Goal: Information Seeking & Learning: Learn about a topic

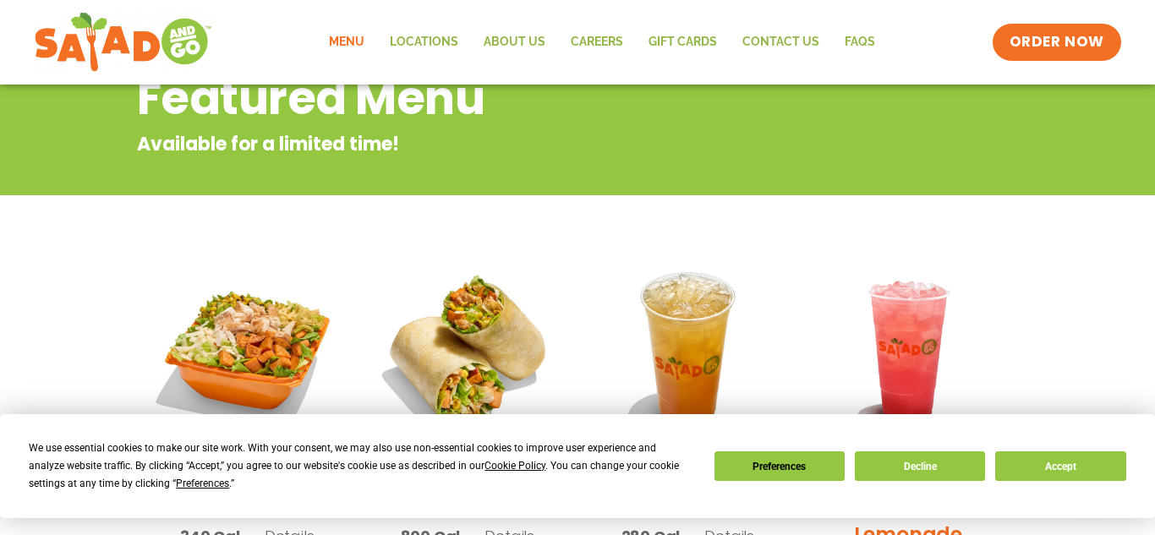
scroll to position [205, 0]
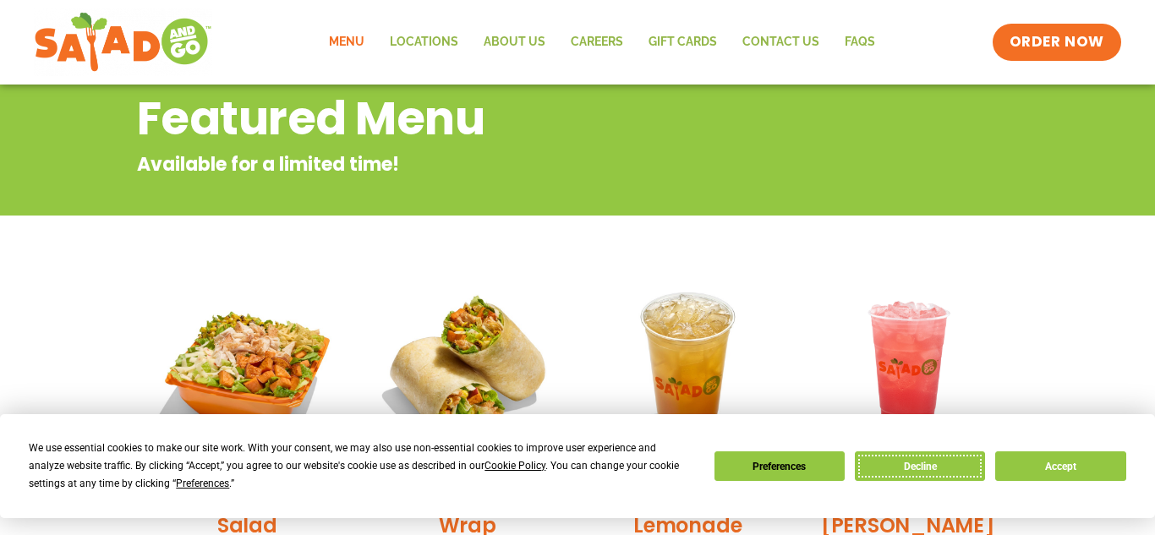
click at [945, 471] on button "Decline" at bounding box center [920, 467] width 130 height 30
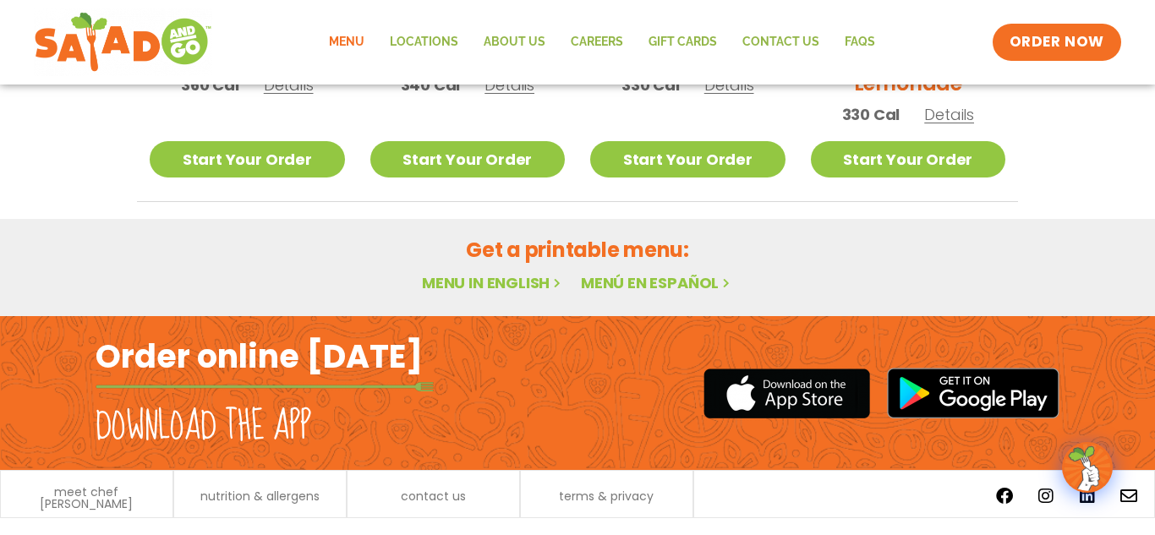
scroll to position [1141, 0]
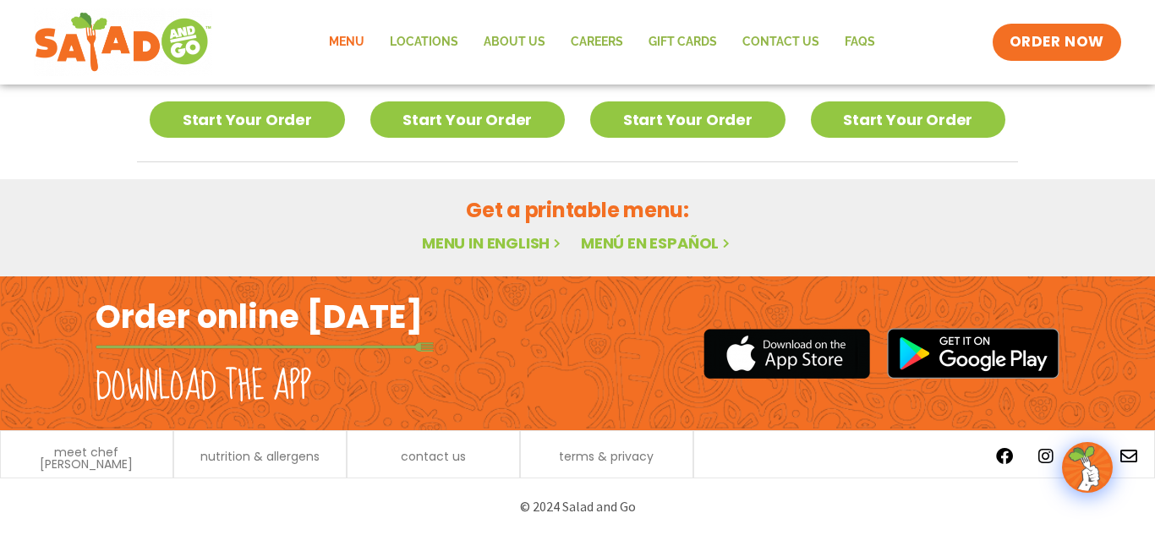
click at [468, 242] on link "Menu in English" at bounding box center [493, 243] width 142 height 21
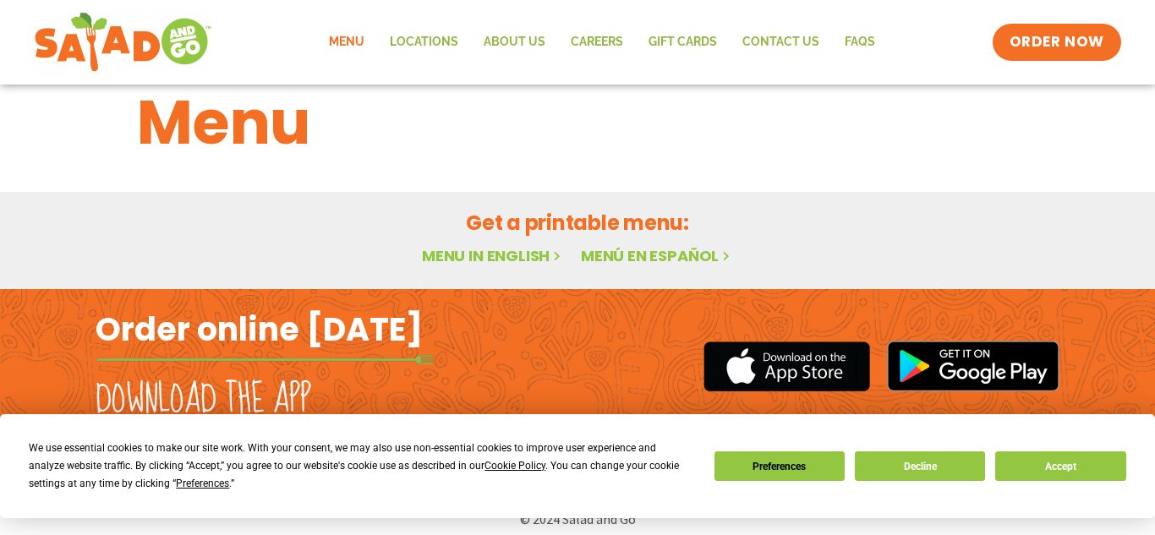
scroll to position [52, 0]
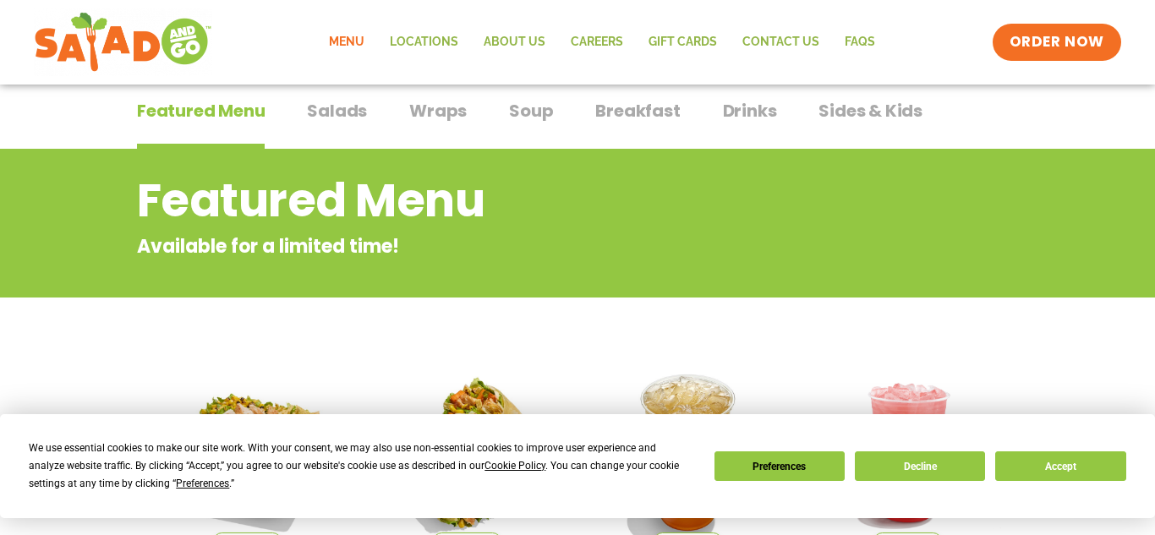
scroll to position [123, 0]
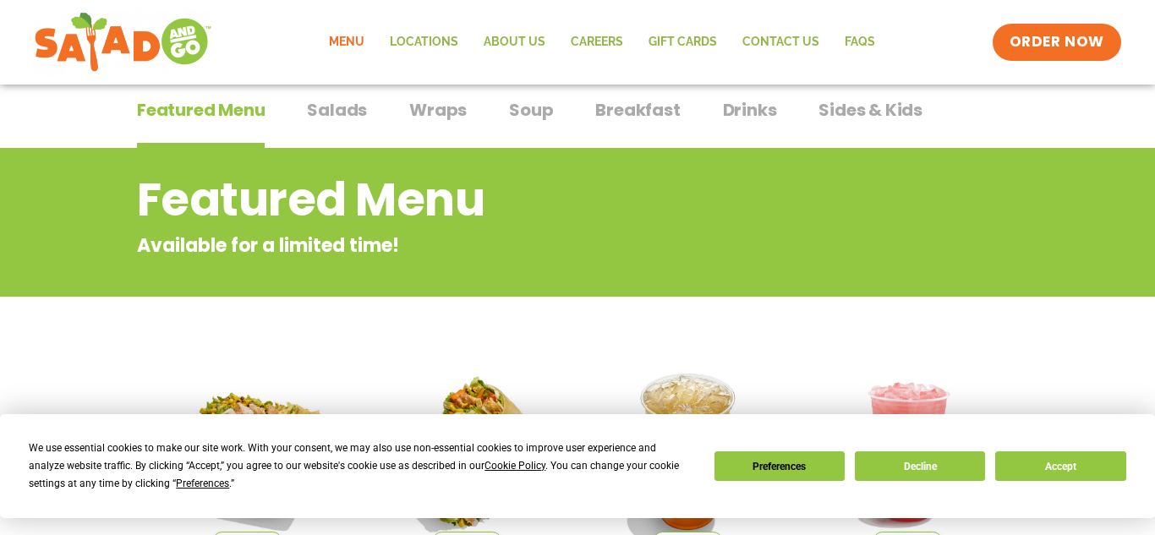
click at [320, 107] on span "Salads" at bounding box center [337, 109] width 60 height 25
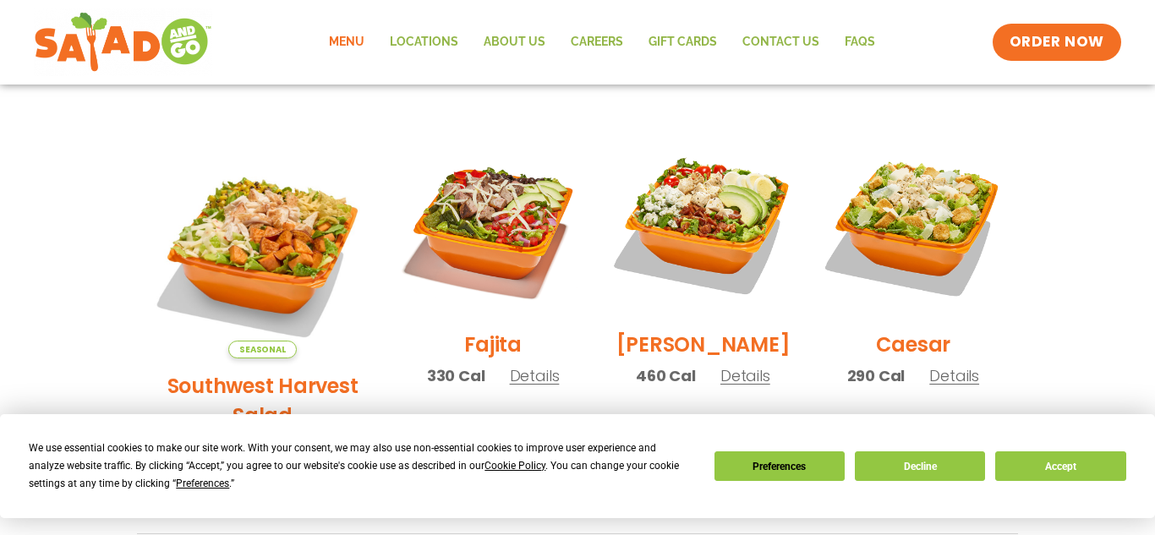
scroll to position [430, 0]
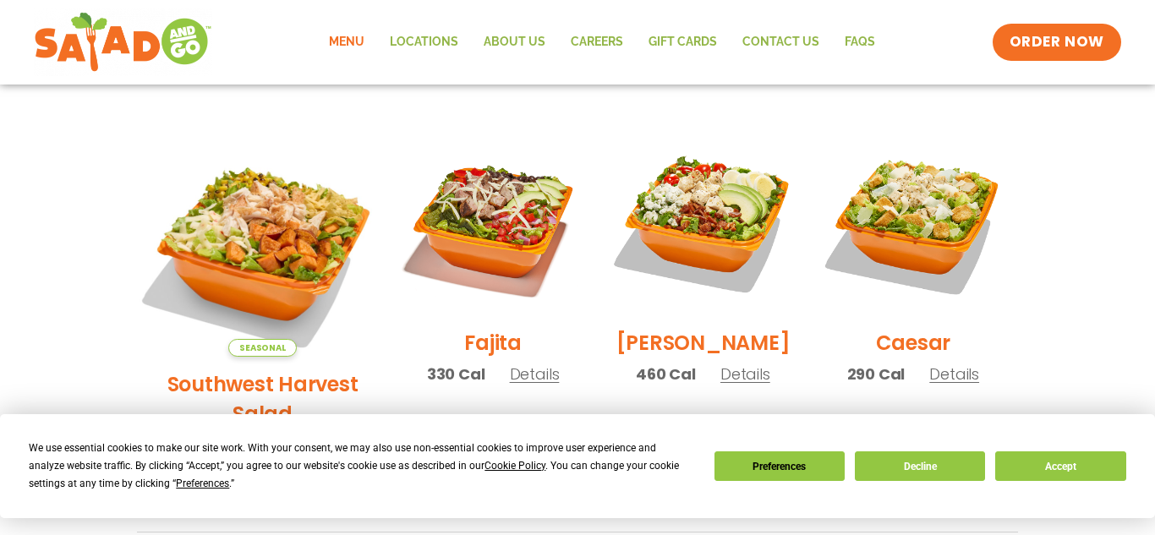
click at [219, 220] on img at bounding box center [262, 244] width 265 height 265
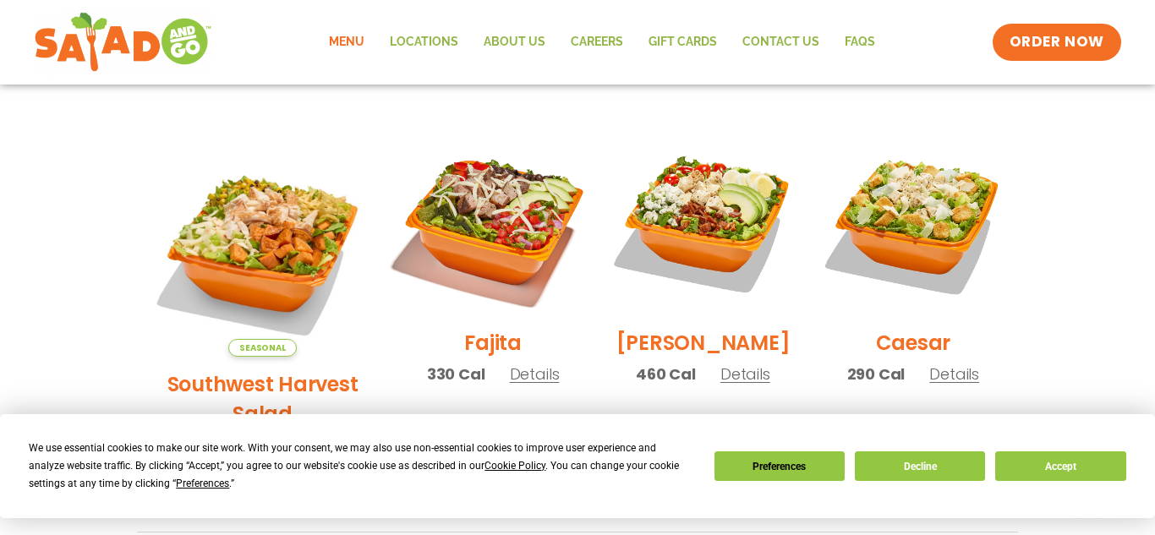
click at [442, 233] on img at bounding box center [493, 223] width 216 height 216
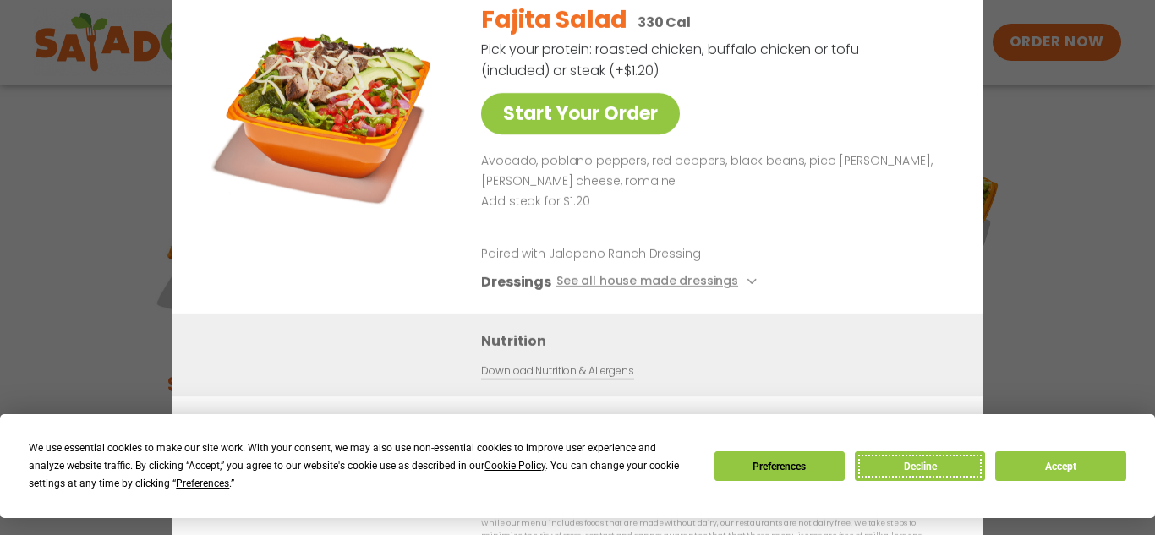
click at [928, 475] on button "Decline" at bounding box center [920, 467] width 130 height 30
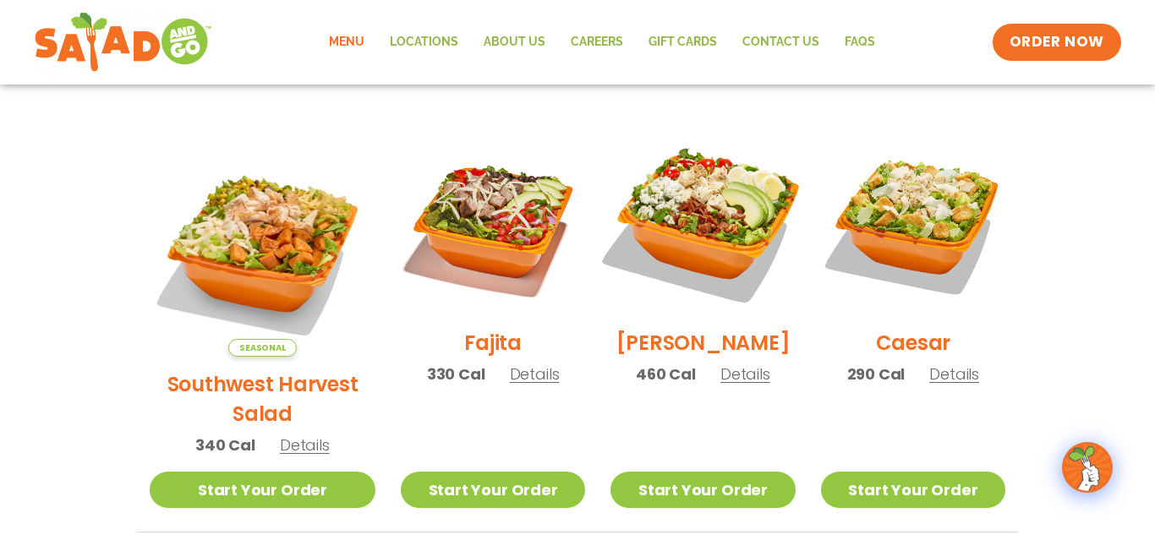
click at [726, 325] on img at bounding box center [702, 223] width 216 height 216
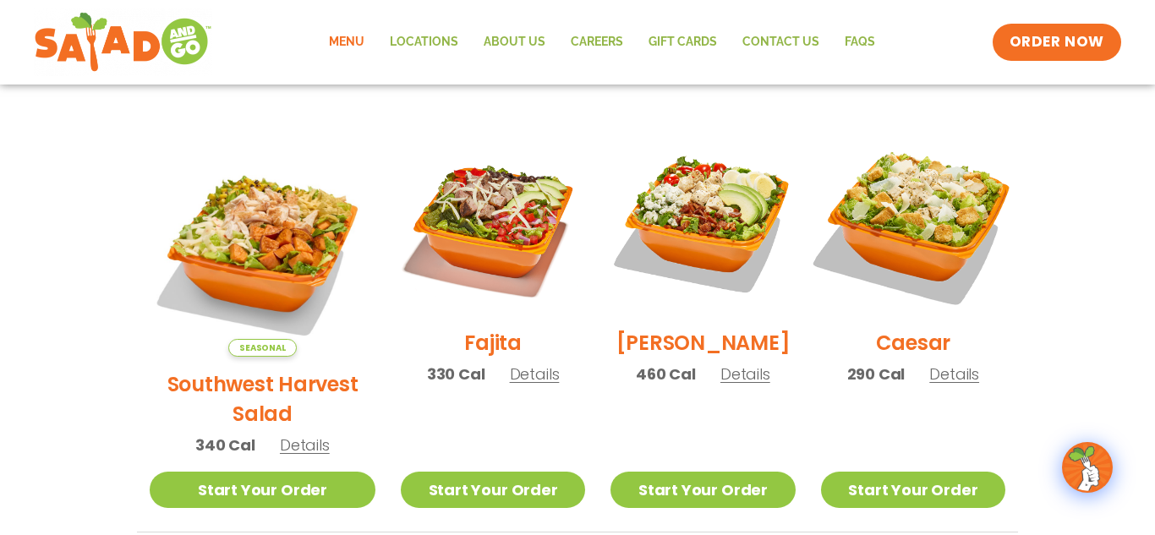
click at [913, 262] on img at bounding box center [913, 223] width 216 height 216
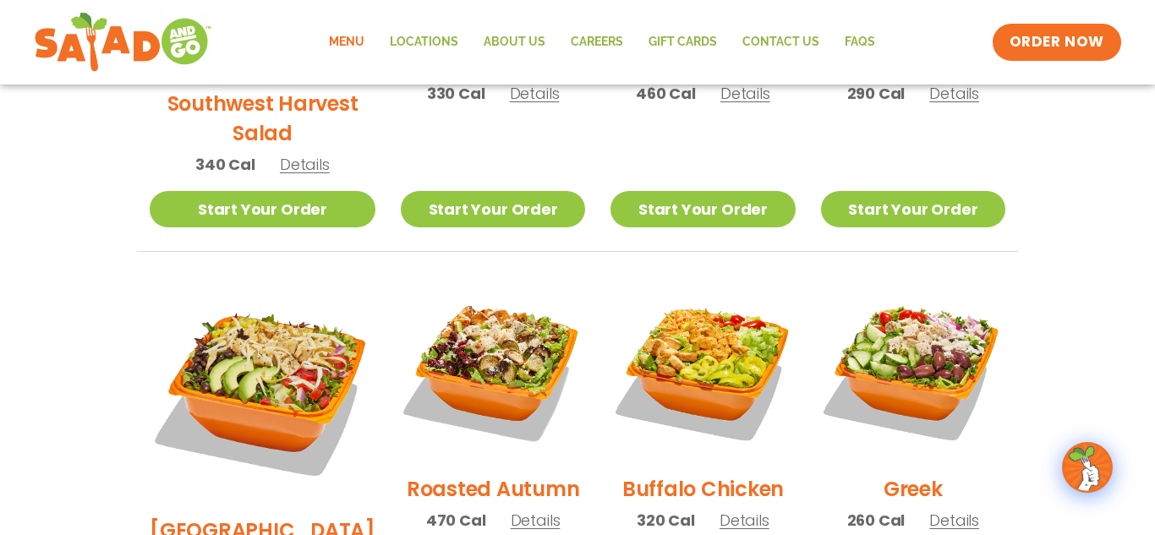
scroll to position [773, 0]
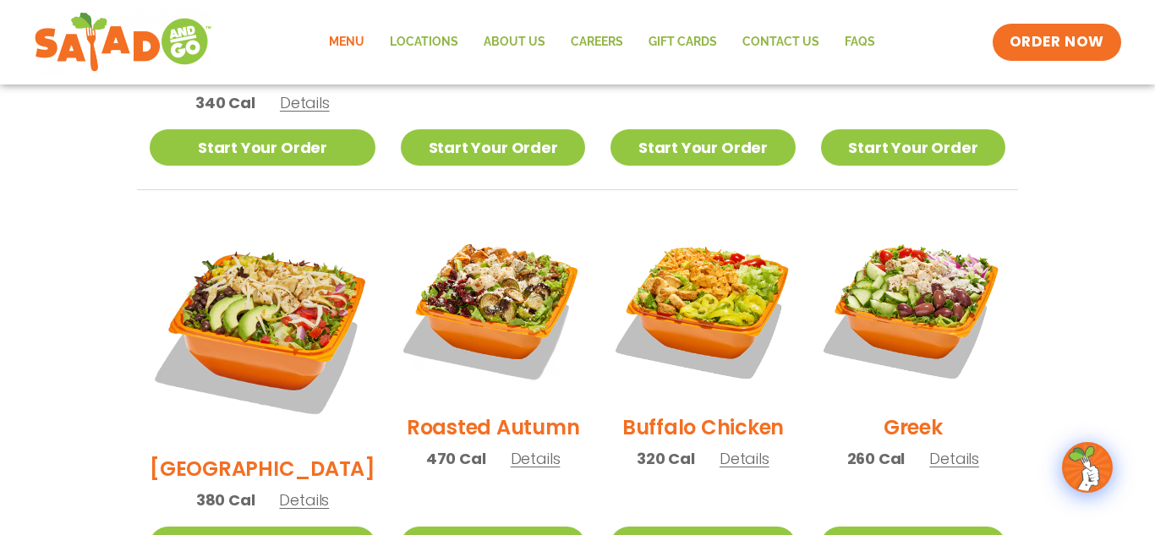
click at [1088, 253] on section "Salads Our house-made dressings make our huge portions even more delicious. Goo…" at bounding box center [577, 242] width 1155 height 1486
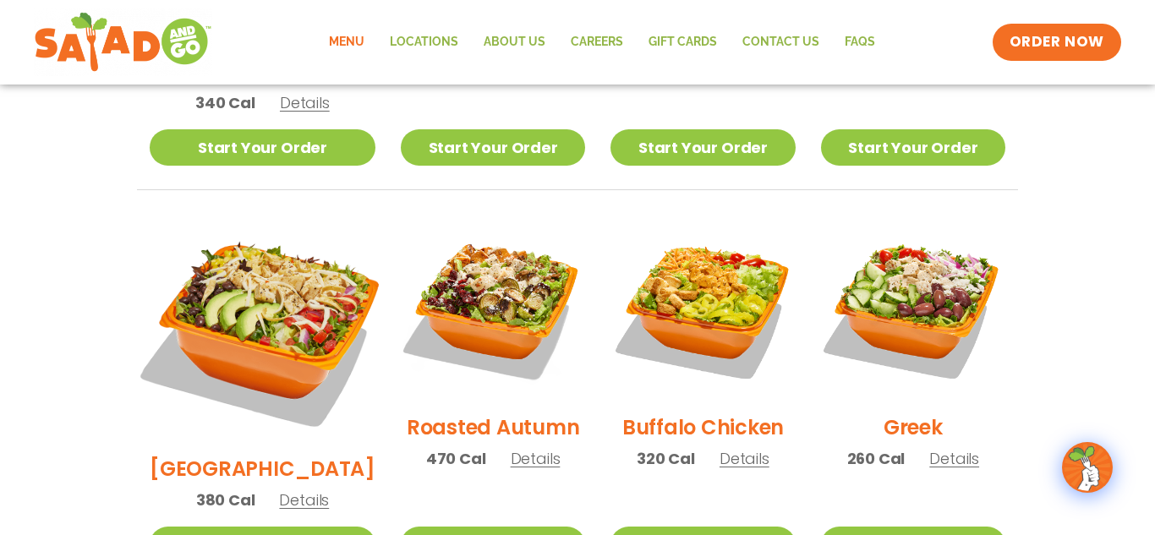
click at [208, 264] on img at bounding box center [262, 328] width 265 height 265
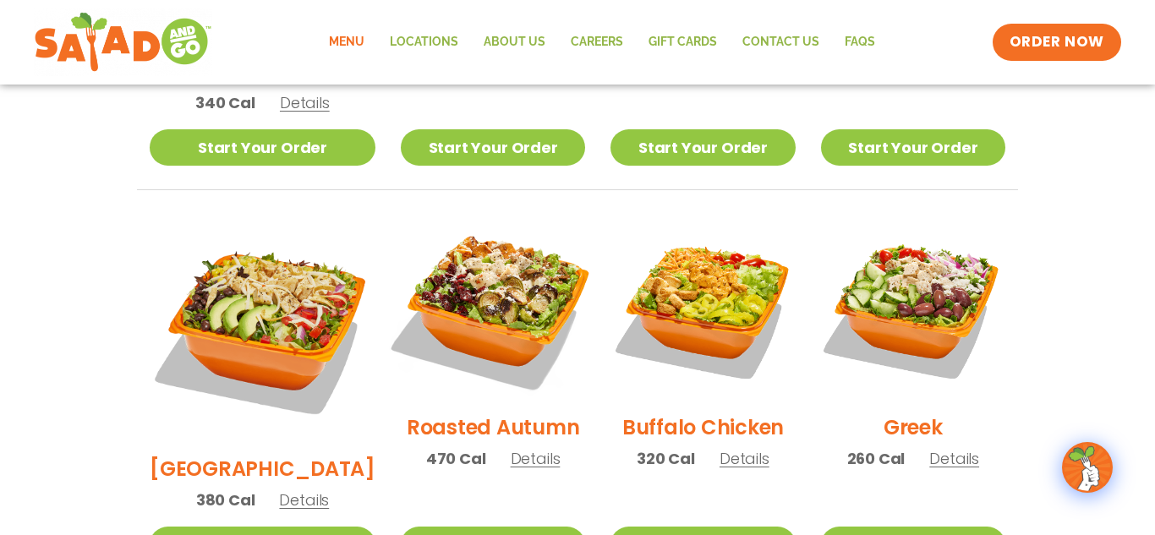
click at [419, 343] on img at bounding box center [493, 308] width 216 height 216
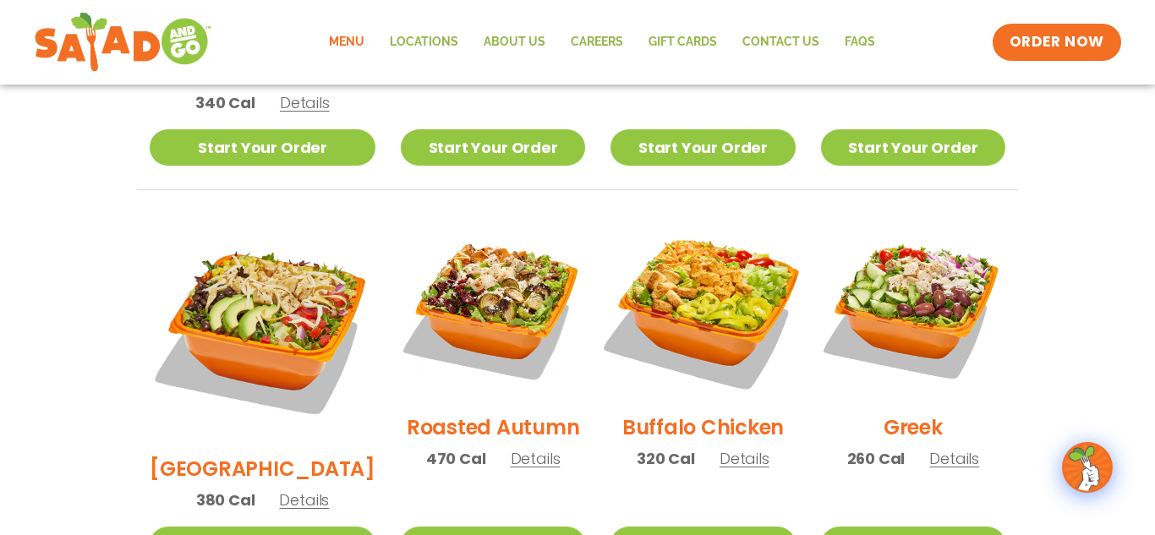
click at [668, 300] on img at bounding box center [702, 308] width 216 height 216
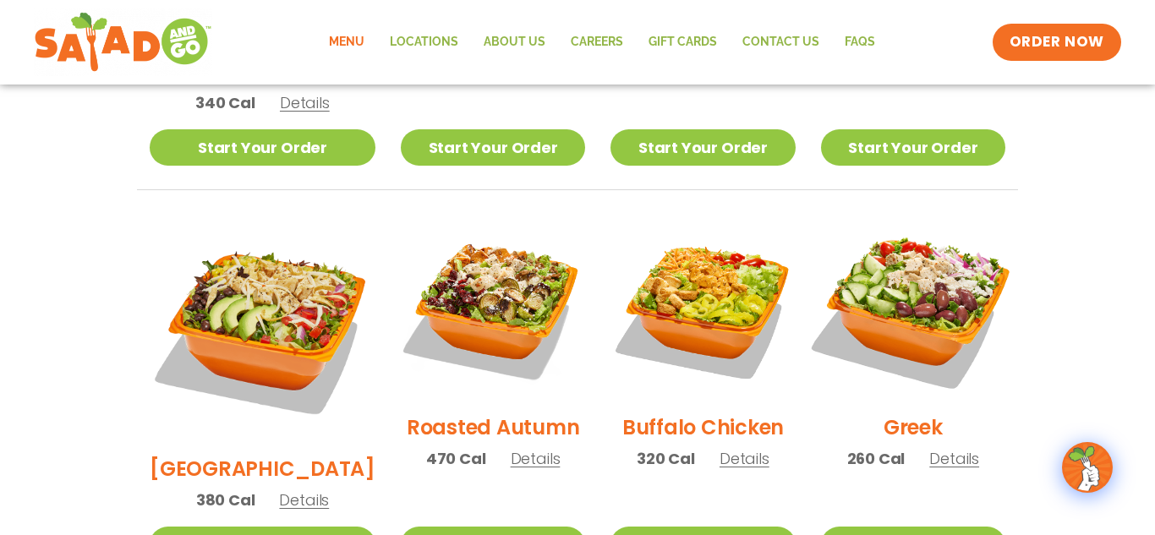
click at [949, 304] on img at bounding box center [913, 308] width 216 height 216
click at [951, 362] on img at bounding box center [913, 308] width 216 height 216
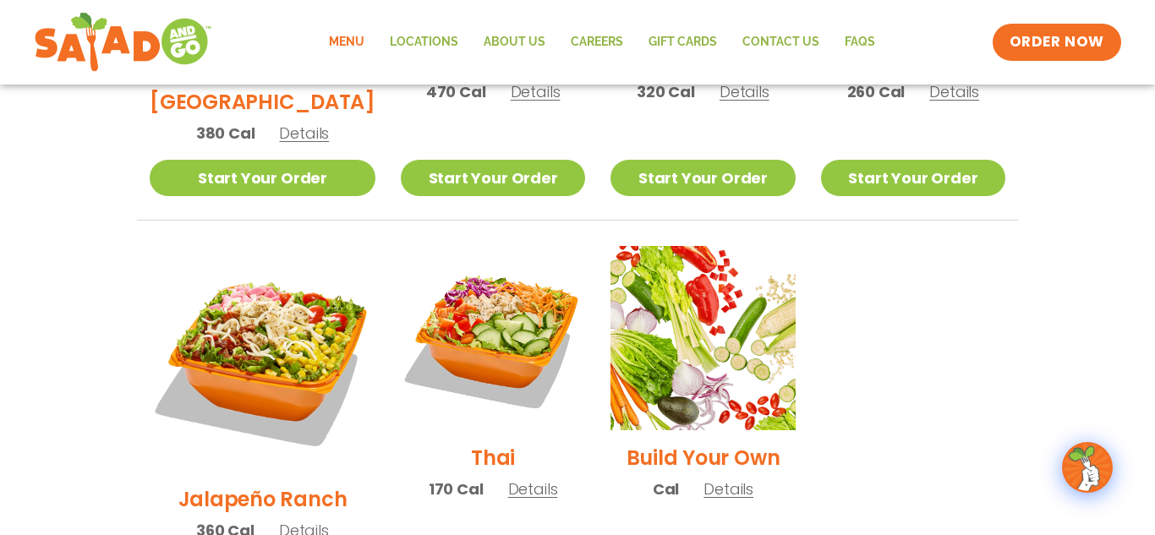
scroll to position [1139, 0]
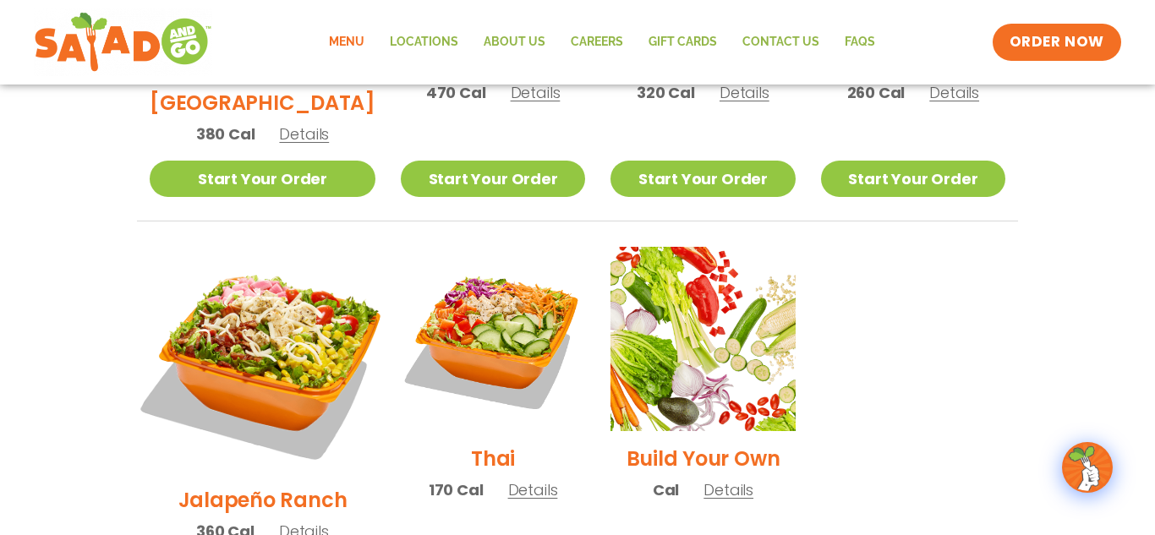
click at [228, 283] on img at bounding box center [262, 359] width 265 height 265
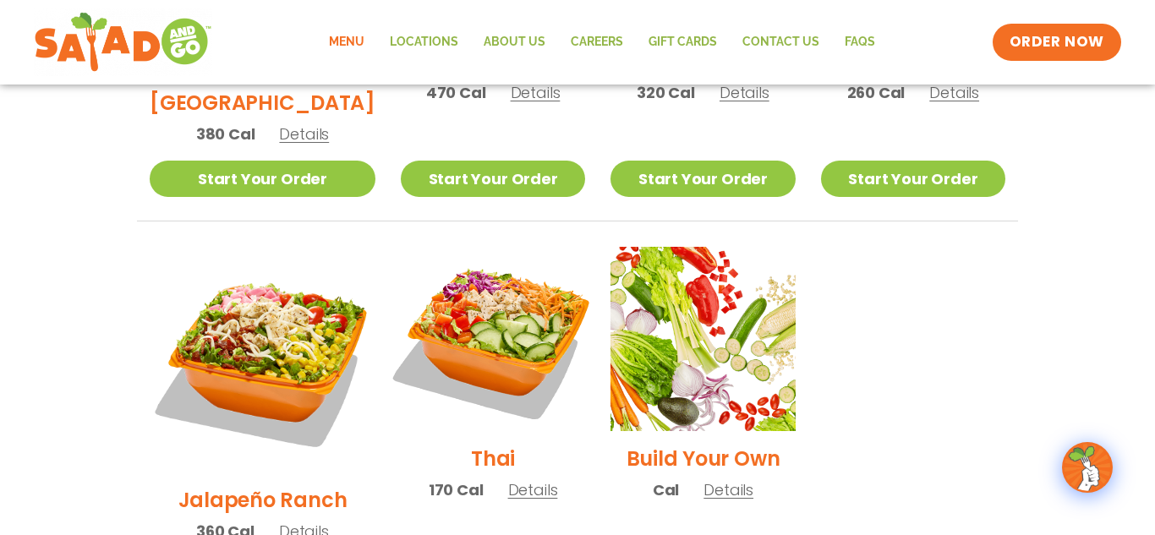
click at [473, 305] on img at bounding box center [493, 339] width 216 height 216
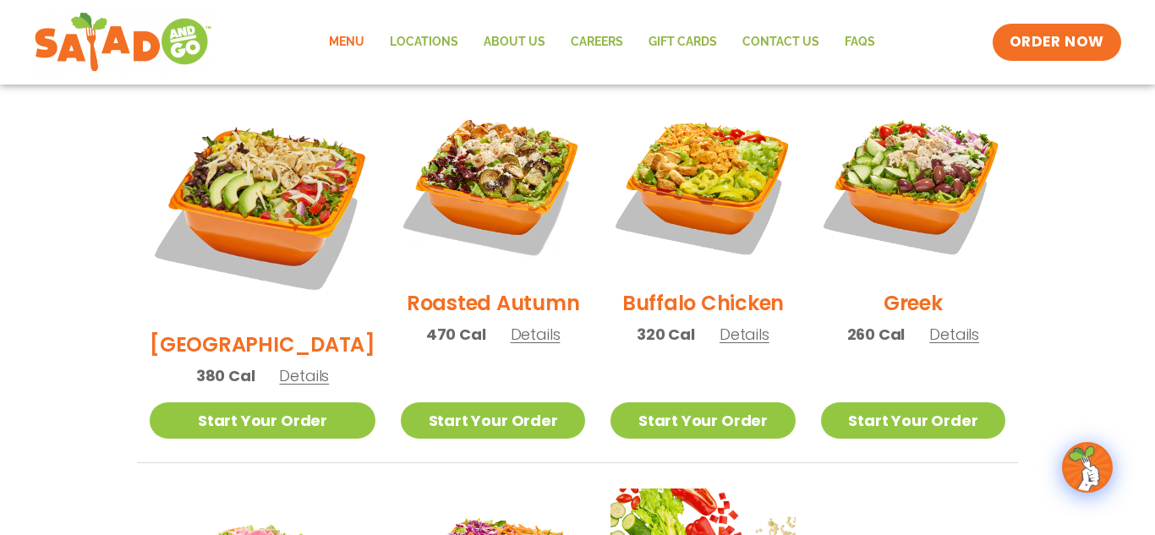
scroll to position [871, 0]
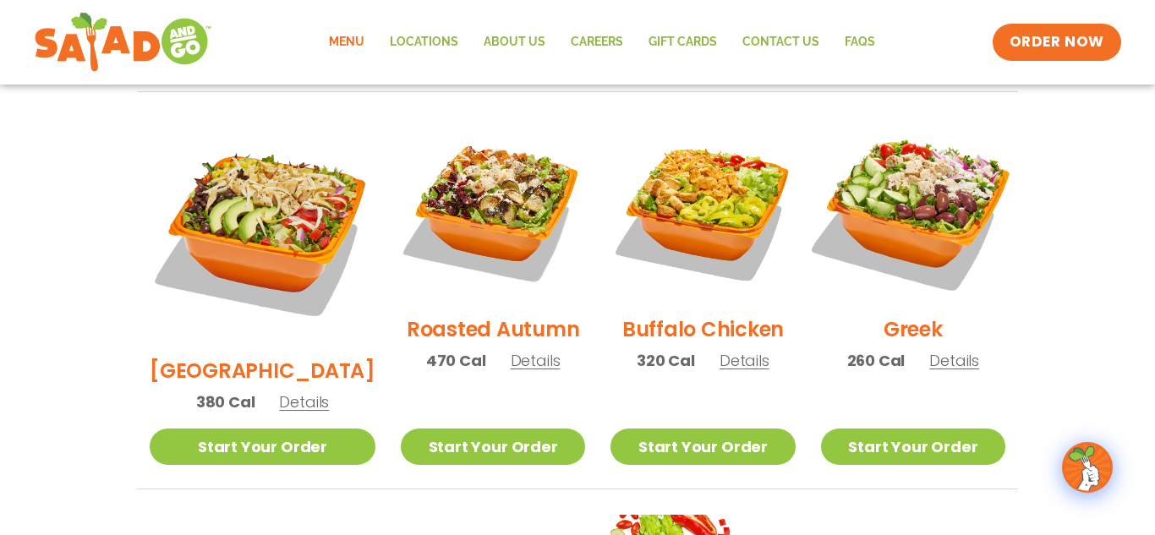
click at [930, 255] on img at bounding box center [913, 209] width 216 height 216
